Goal: Find specific page/section: Find specific page/section

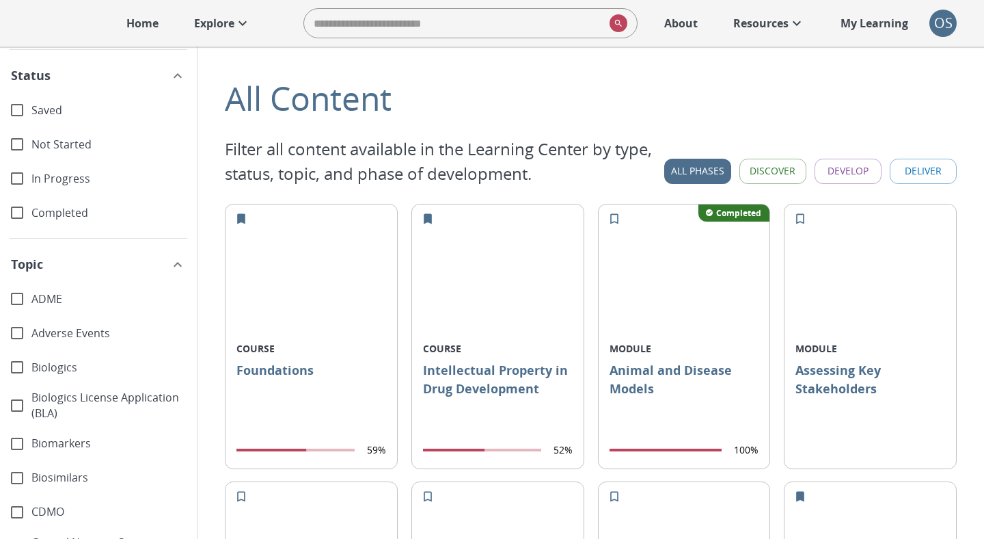
scroll to position [202, 0]
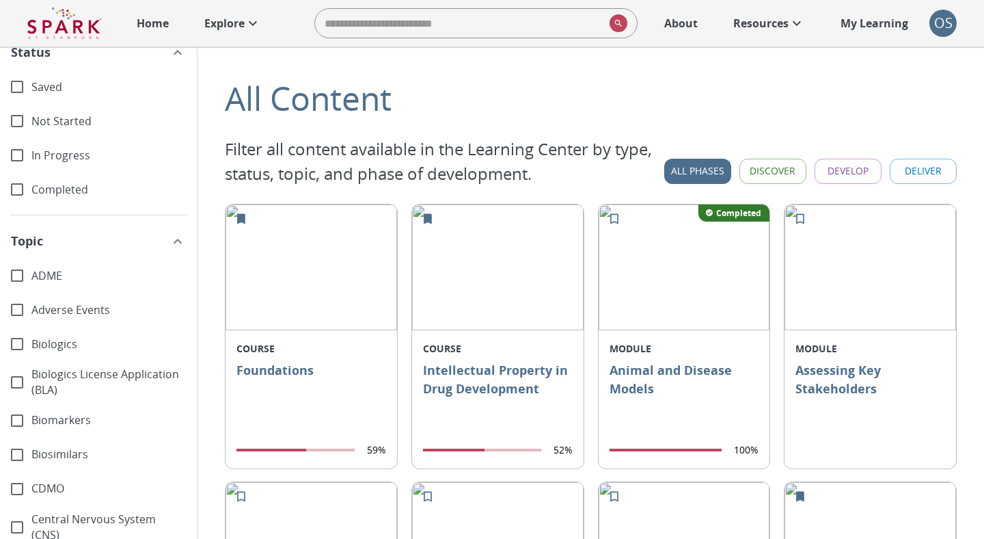
click at [79, 121] on span "Not Started" at bounding box center [108, 121] width 154 height 16
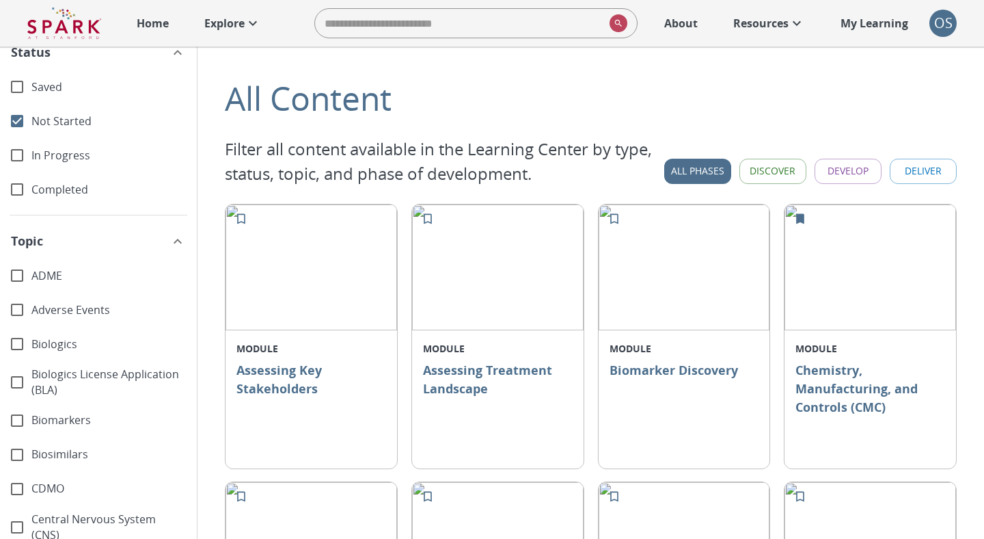
click at [79, 121] on span "Not Started" at bounding box center [108, 121] width 154 height 16
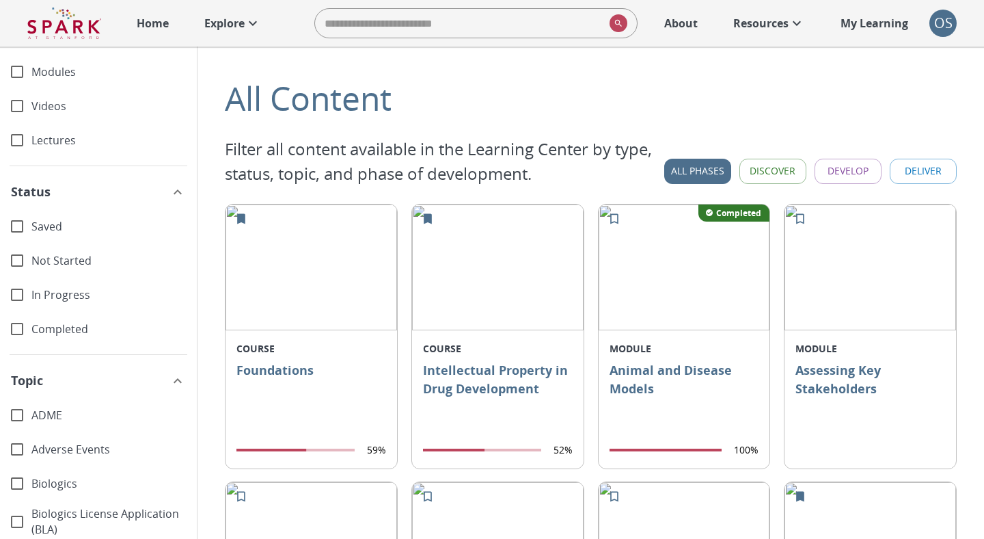
scroll to position [0, 0]
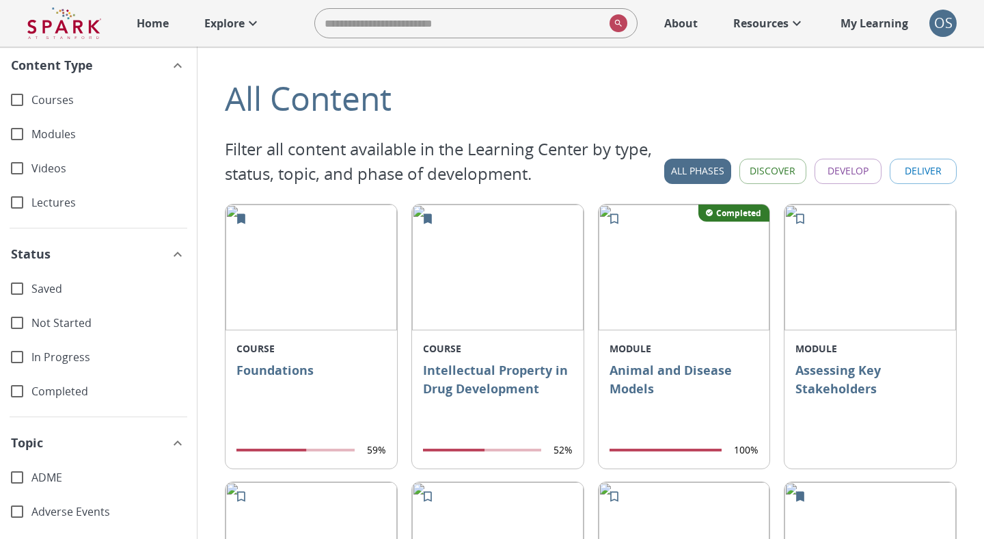
click at [239, 32] on link "Explore" at bounding box center [233, 23] width 70 height 30
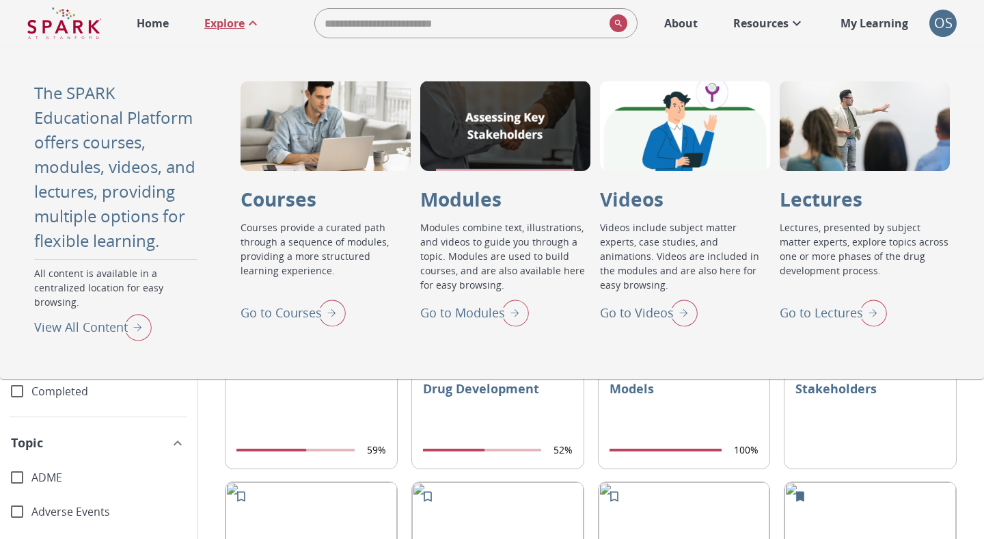
click at [260, 22] on icon at bounding box center [253, 23] width 16 height 16
